Goal: Transaction & Acquisition: Purchase product/service

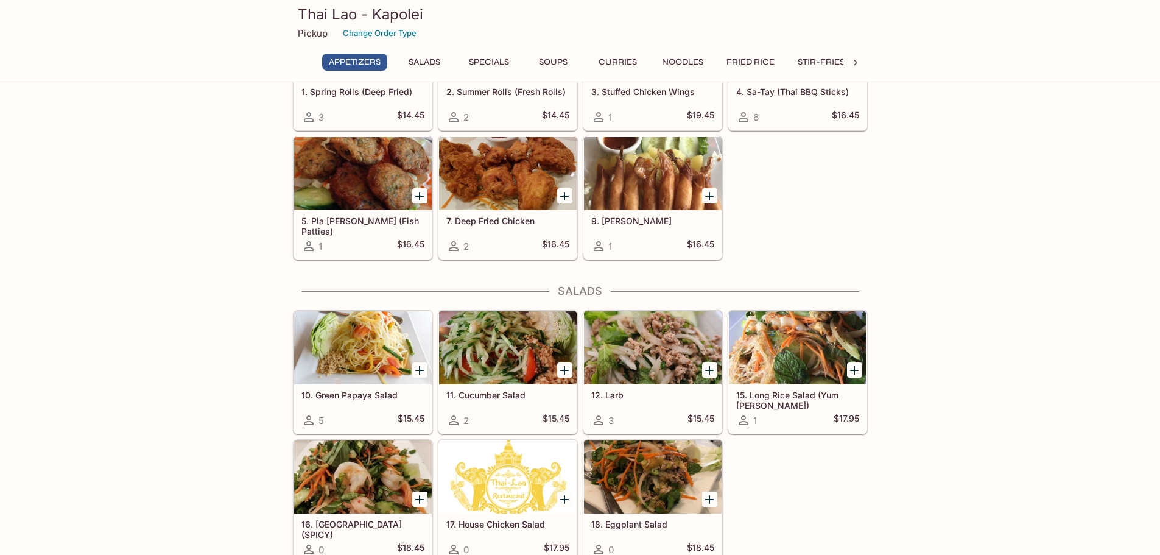
scroll to position [122, 0]
click at [796, 358] on div at bounding box center [798, 347] width 138 height 73
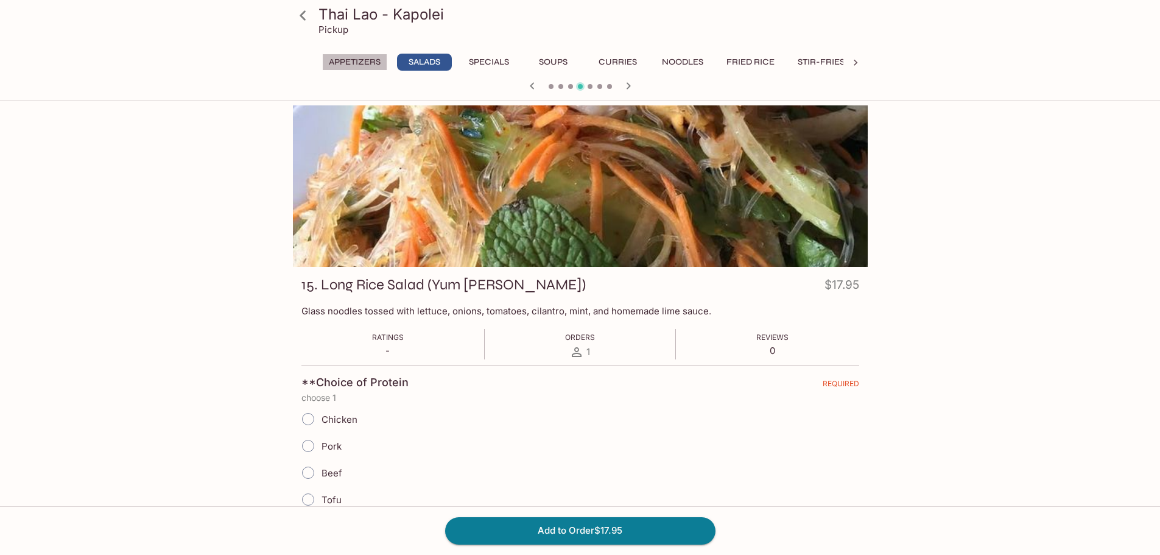
click at [359, 60] on button "Appetizers" at bounding box center [354, 62] width 65 height 17
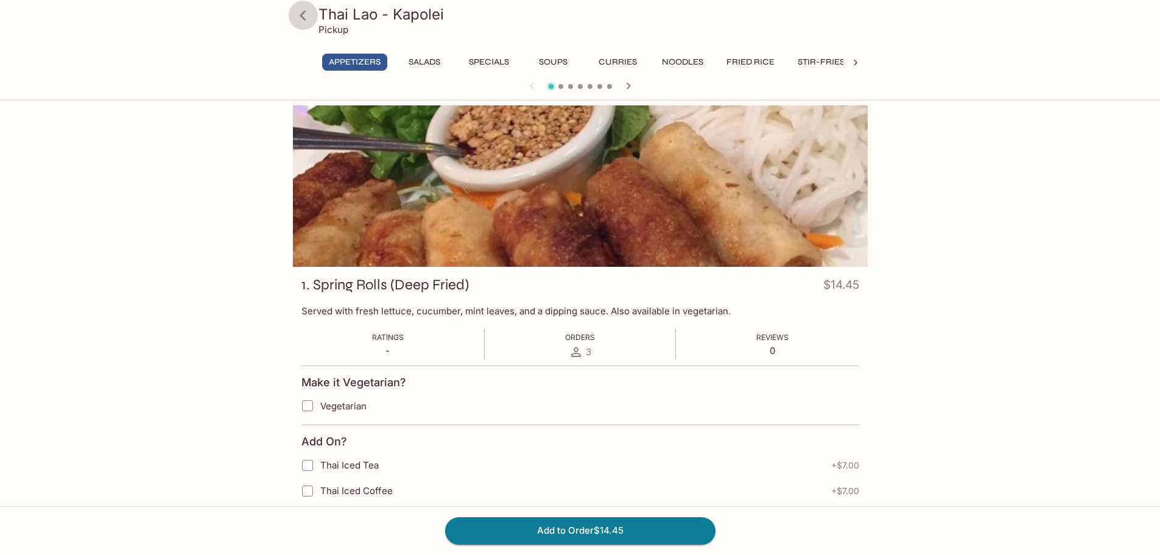
click at [298, 13] on icon at bounding box center [302, 15] width 21 height 21
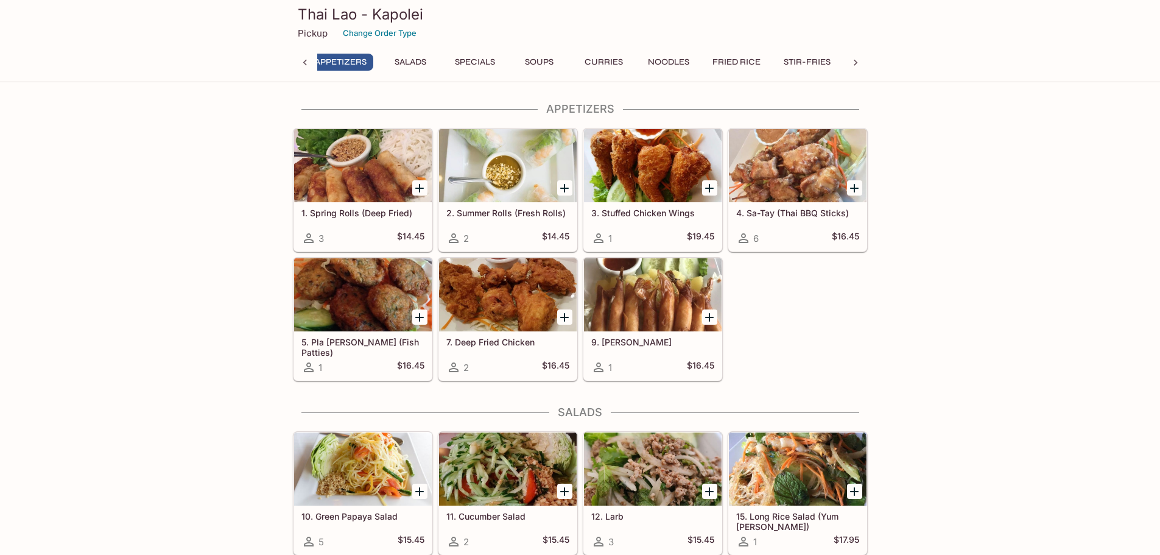
scroll to position [0, 5]
click at [313, 33] on p "Pickup" at bounding box center [313, 33] width 30 height 12
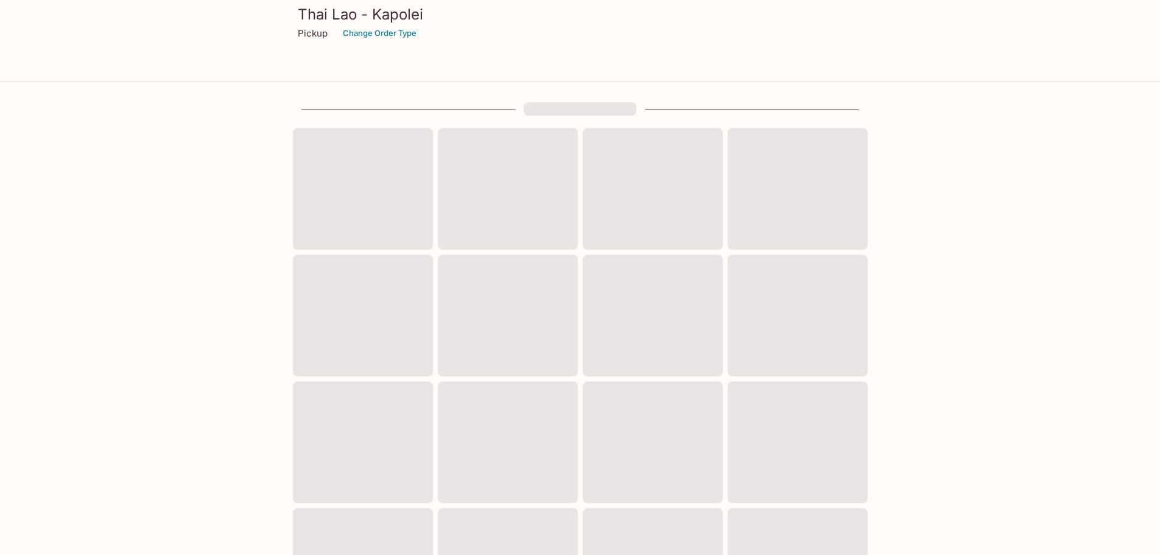
scroll to position [122, 0]
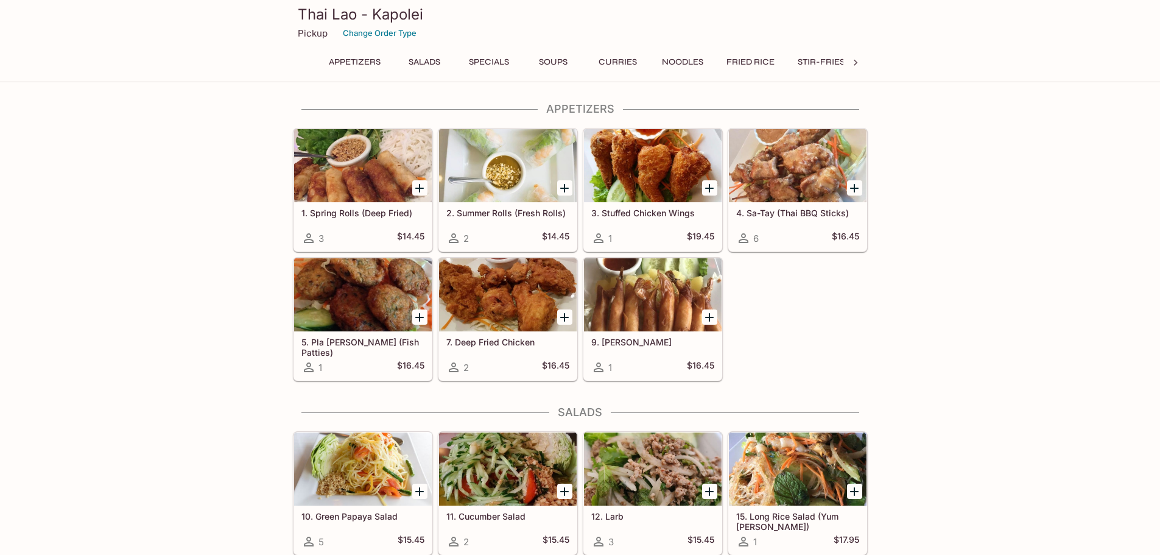
click at [320, 35] on p "Pickup" at bounding box center [313, 33] width 30 height 12
click at [385, 27] on button "Change Order Type" at bounding box center [379, 33] width 85 height 19
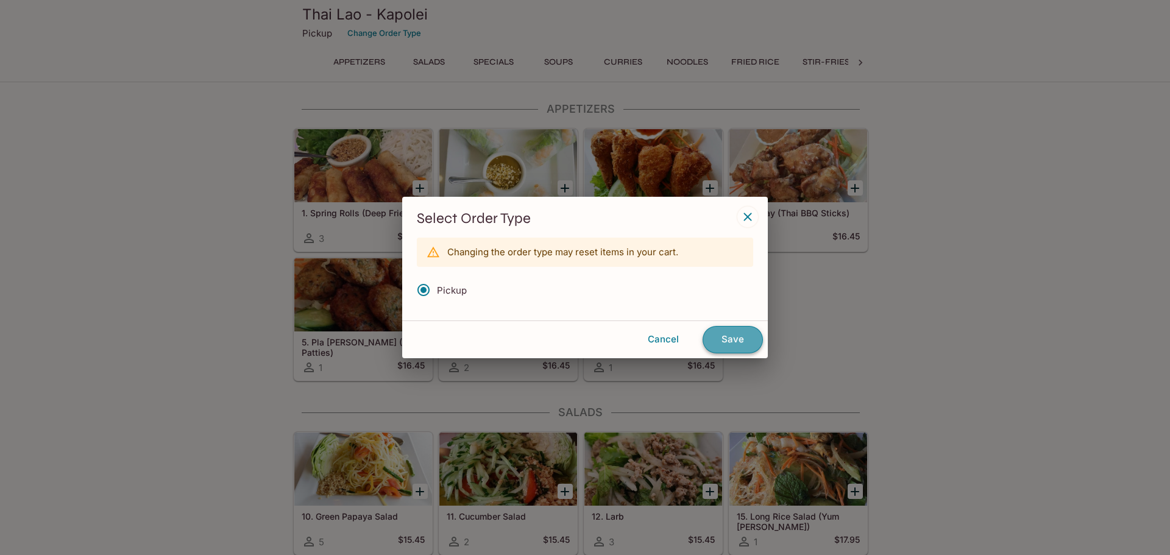
click at [723, 345] on button "Save" at bounding box center [732, 339] width 60 height 27
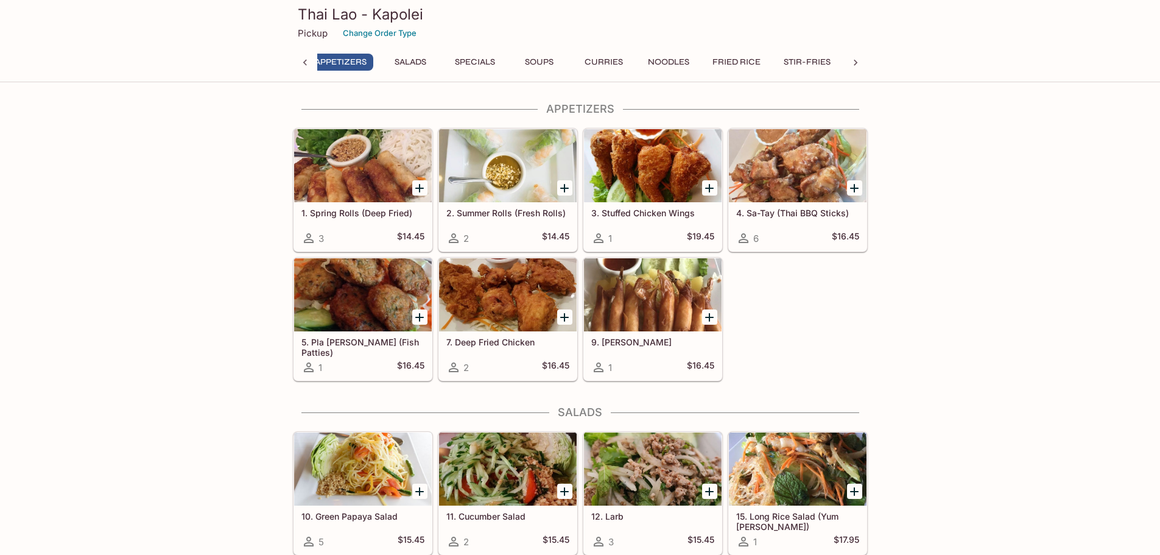
scroll to position [0, 5]
